Goal: Navigation & Orientation: Go to known website

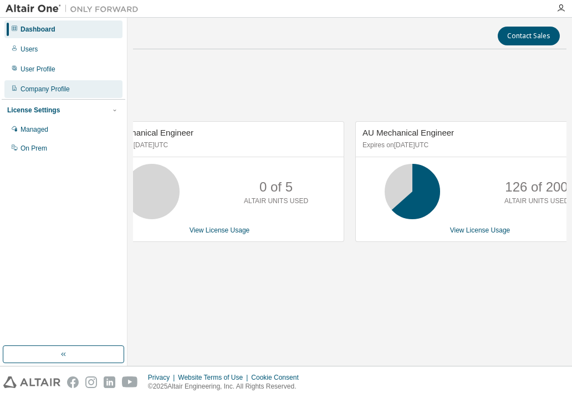
click at [39, 86] on div "Company Profile" at bounding box center [45, 89] width 49 height 9
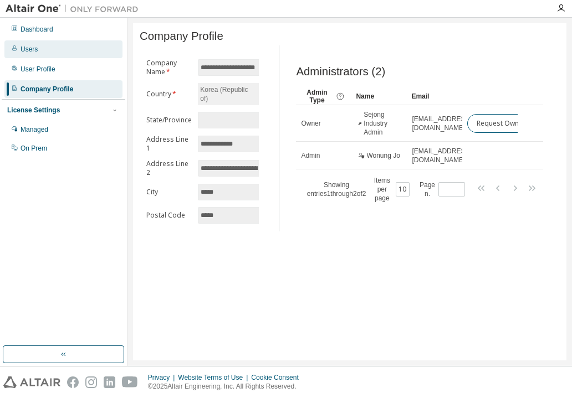
click at [70, 55] on div "Users" at bounding box center [63, 49] width 118 height 18
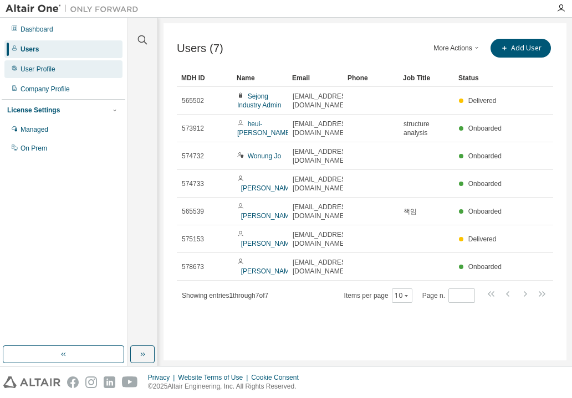
click at [28, 68] on div "User Profile" at bounding box center [38, 69] width 35 height 9
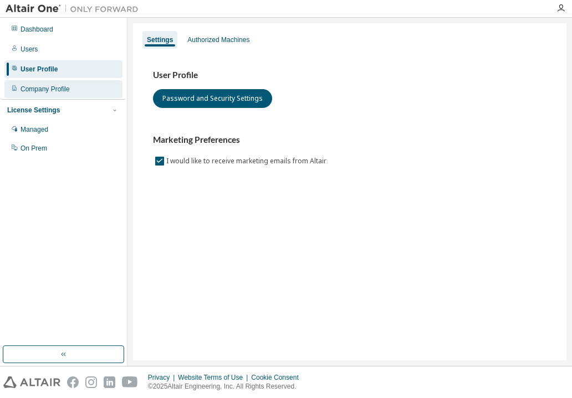
click at [42, 85] on div "Company Profile" at bounding box center [45, 89] width 49 height 9
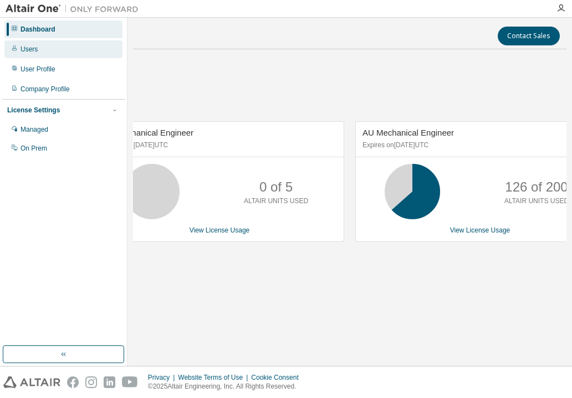
click at [48, 49] on div "Users" at bounding box center [63, 49] width 118 height 18
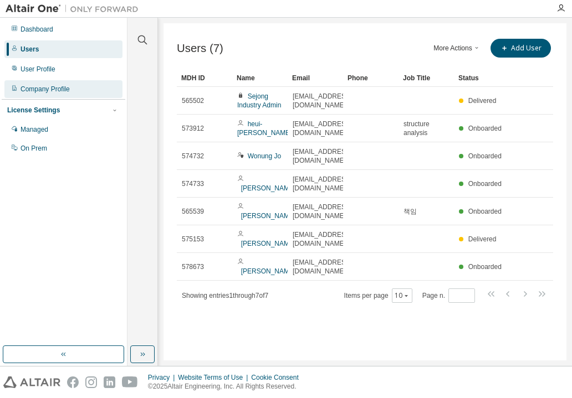
click at [43, 90] on div "Company Profile" at bounding box center [45, 89] width 49 height 9
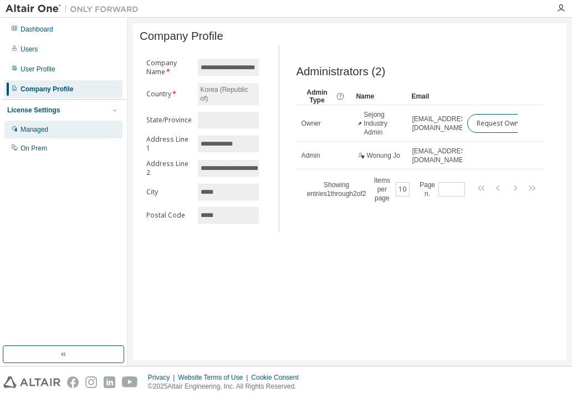
click at [51, 126] on div "Managed" at bounding box center [63, 130] width 118 height 18
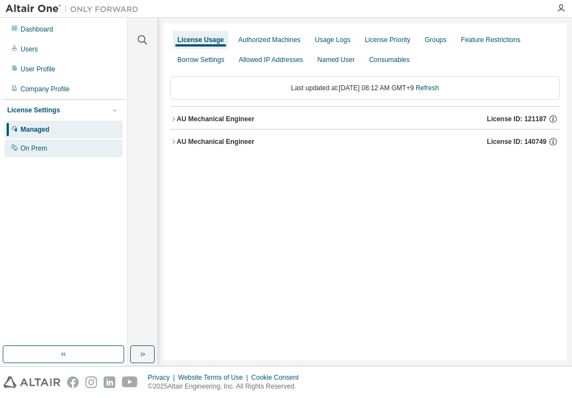
click at [55, 148] on div "On Prem" at bounding box center [63, 149] width 118 height 18
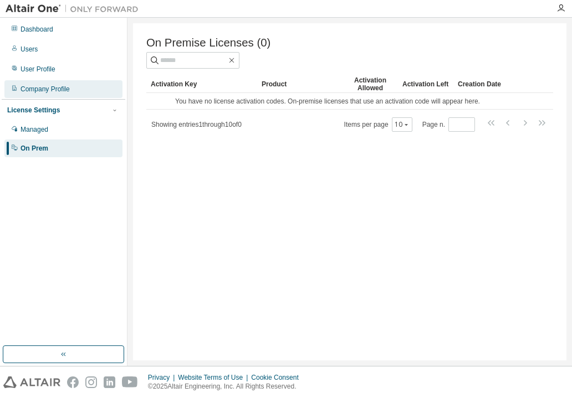
click at [72, 88] on div "Company Profile" at bounding box center [63, 89] width 118 height 18
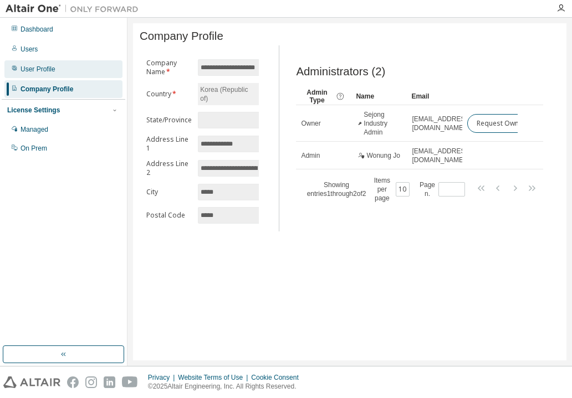
click at [74, 71] on div "User Profile" at bounding box center [63, 69] width 118 height 18
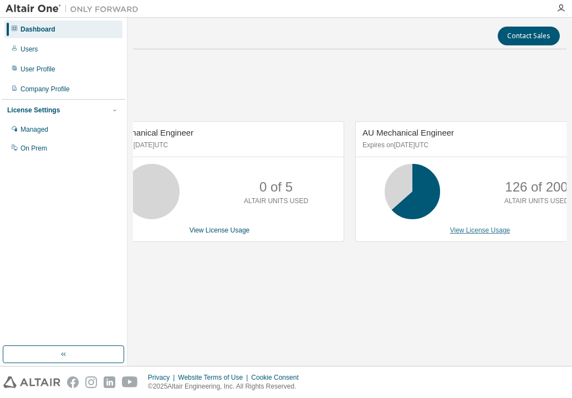
click at [470, 230] on link "View License Usage" at bounding box center [480, 231] width 60 height 8
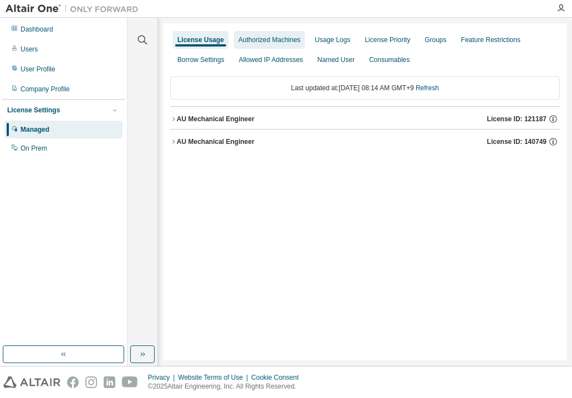
click at [255, 39] on div "Authorized Machines" at bounding box center [269, 39] width 62 height 9
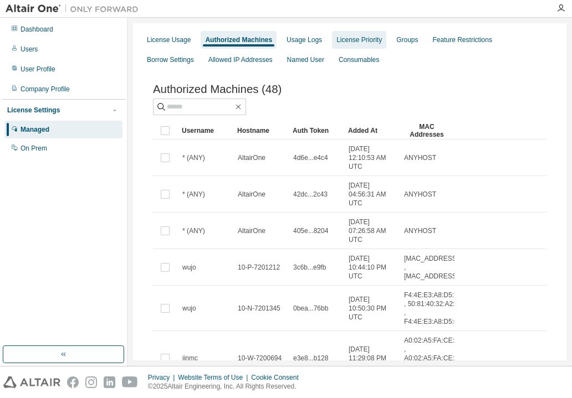
click at [346, 46] on div "License Priority" at bounding box center [359, 40] width 54 height 18
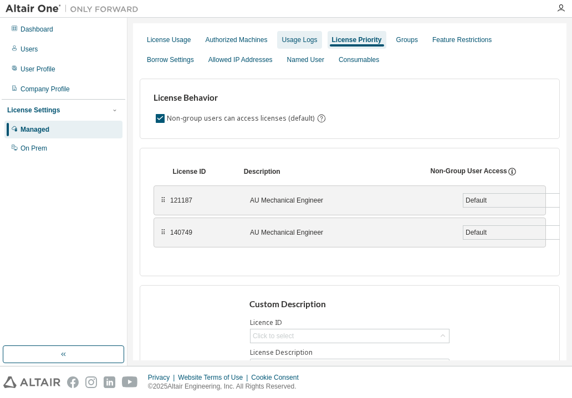
click at [301, 39] on div "Usage Logs" at bounding box center [298, 39] width 35 height 9
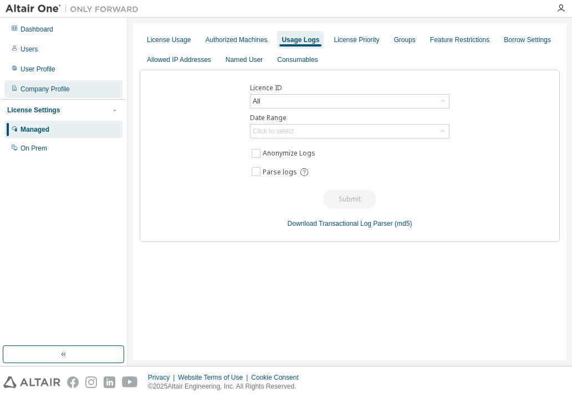
click at [69, 89] on div "Company Profile" at bounding box center [63, 89] width 118 height 18
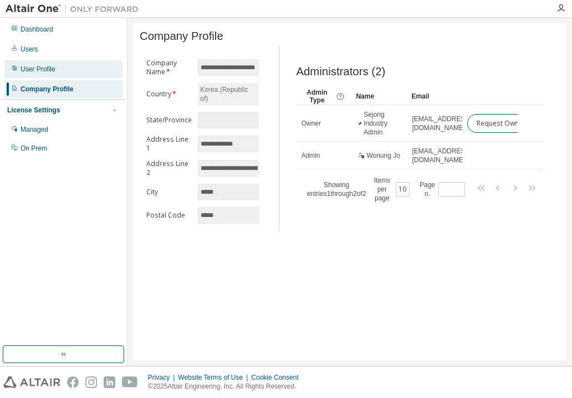
click at [46, 71] on div "User Profile" at bounding box center [38, 69] width 35 height 9
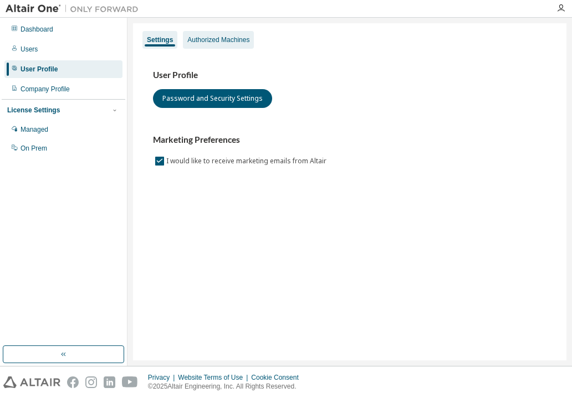
click at [206, 43] on div "Authorized Machines" at bounding box center [218, 39] width 62 height 9
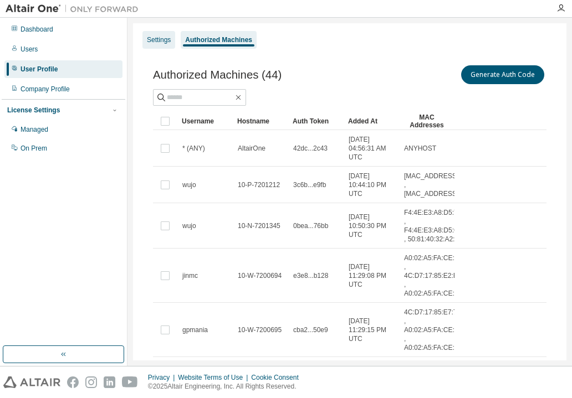
click at [167, 42] on div "Settings" at bounding box center [159, 39] width 24 height 9
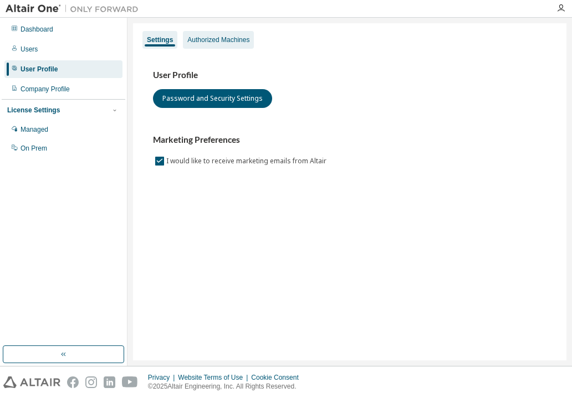
click at [203, 47] on div "Authorized Machines" at bounding box center [218, 40] width 71 height 18
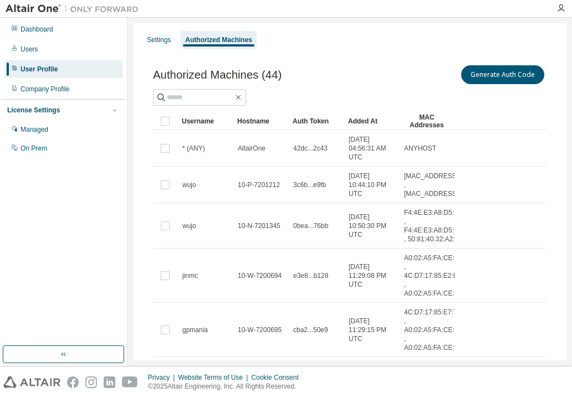
click at [405, 60] on div "Authorized Machines (44) Generate Auth Code Clear Load Save Save As Field Opera…" at bounding box center [350, 365] width 420 height 631
click at [486, 78] on button "Generate Auth Code" at bounding box center [502, 74] width 83 height 19
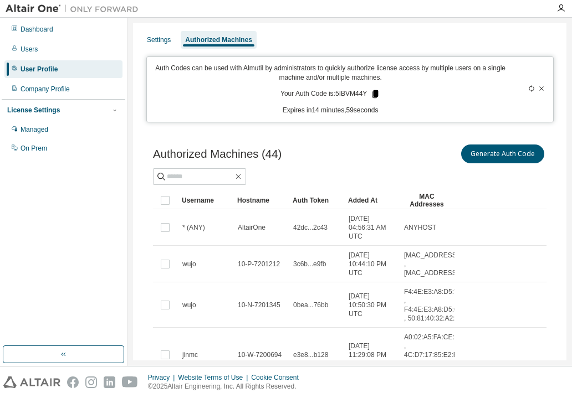
click at [374, 93] on icon at bounding box center [375, 94] width 6 height 8
